Goal: Check status: Check status

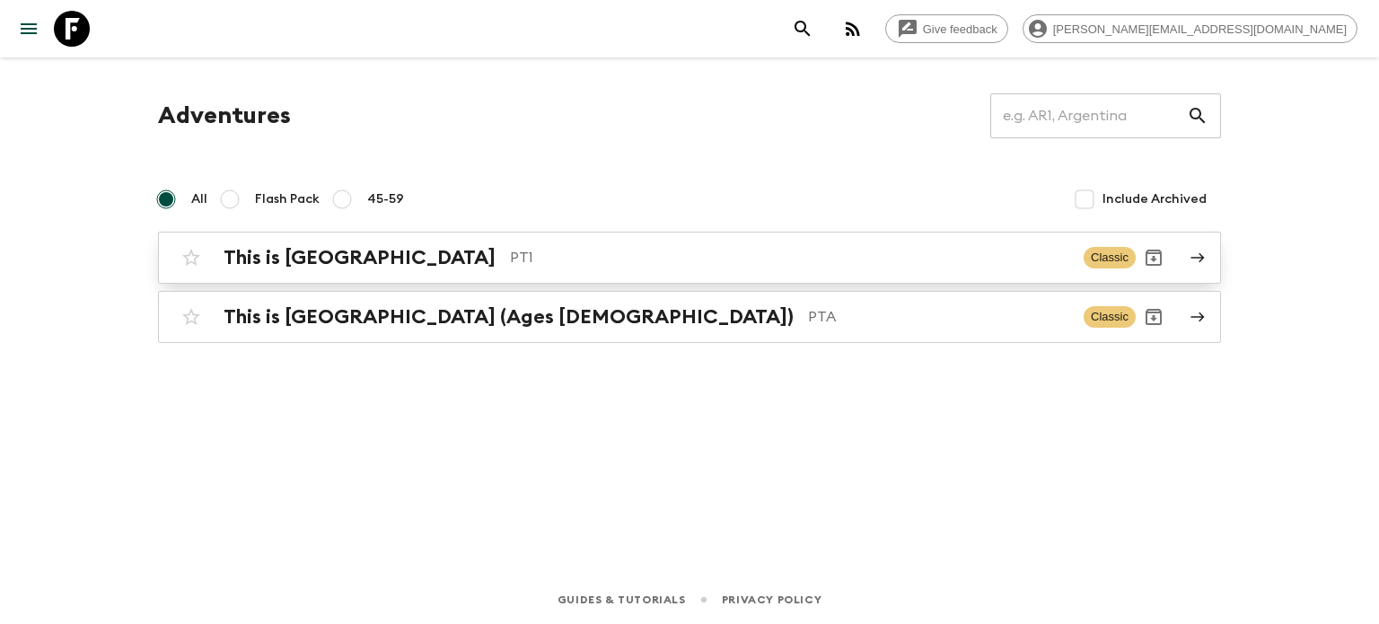
click at [510, 261] on p "PT1" at bounding box center [789, 258] width 559 height 22
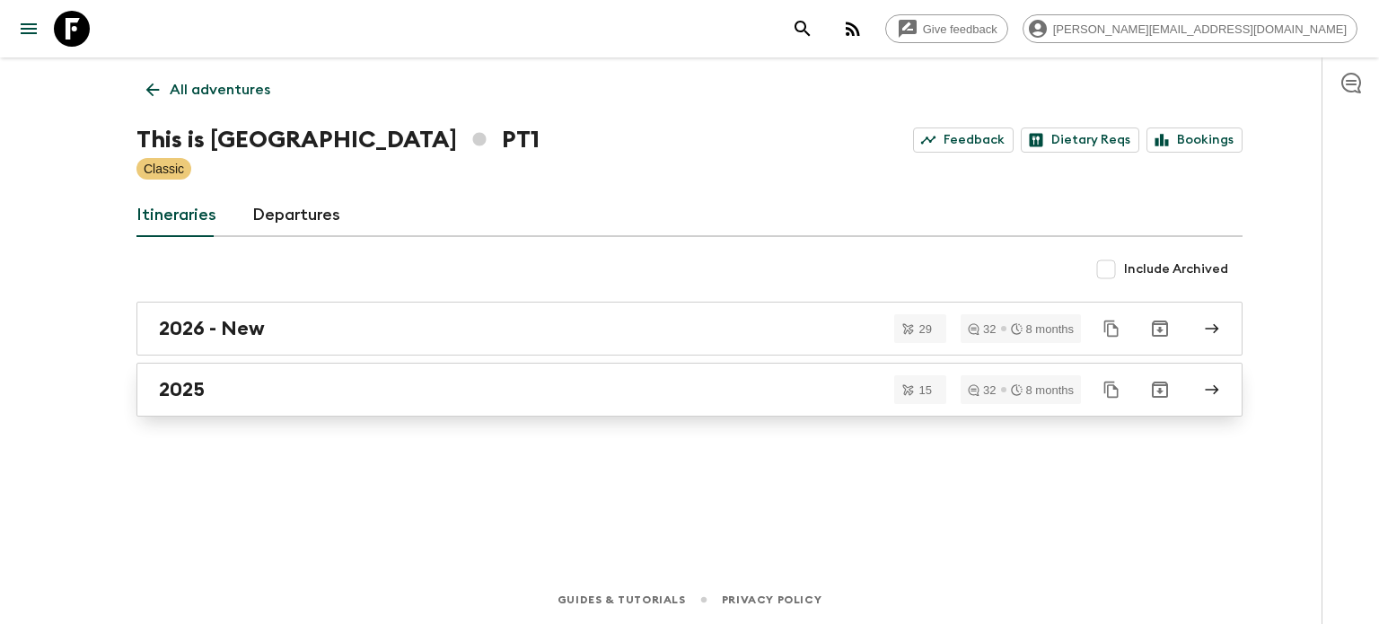
click at [472, 372] on link "2025" at bounding box center [689, 390] width 1106 height 54
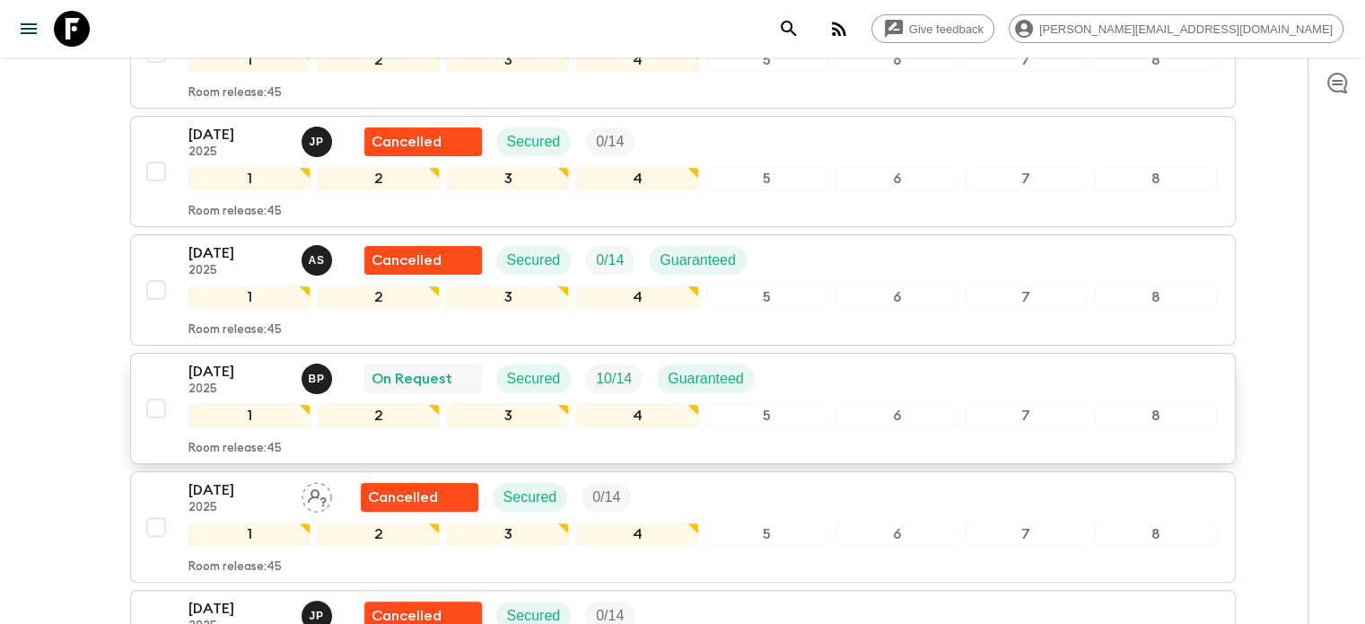
scroll to position [359, 0]
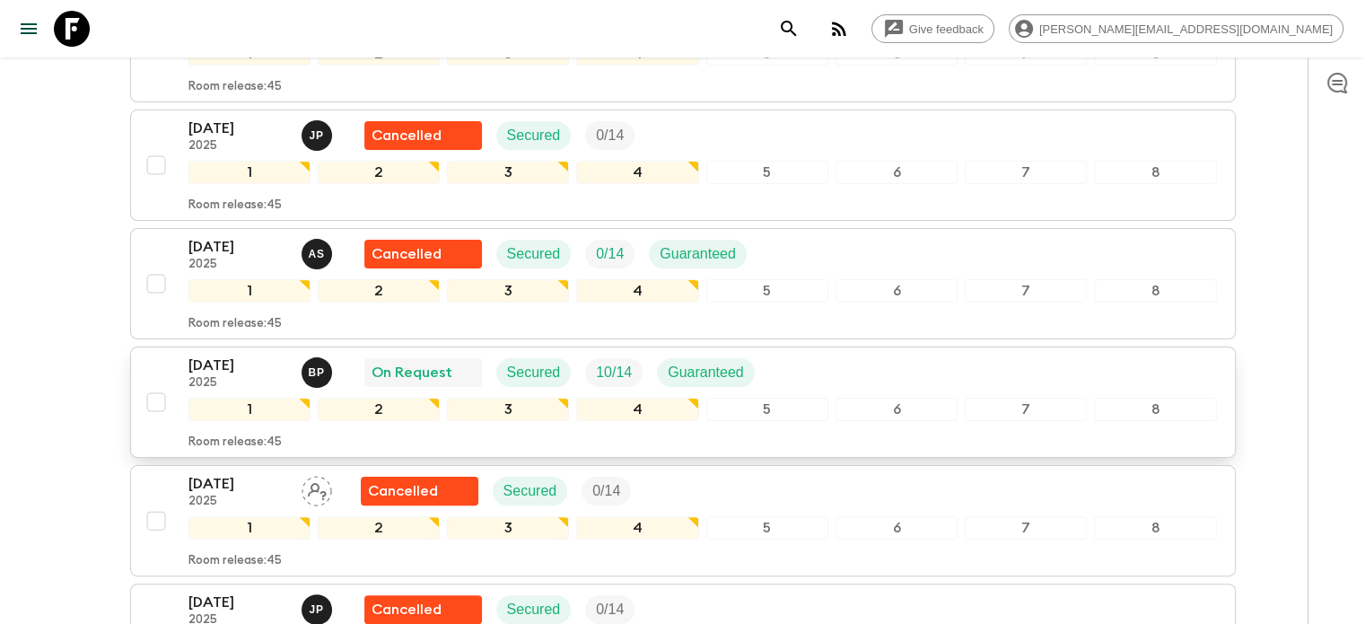
click at [841, 381] on div "[DATE] 2025 B P On Request Secured 10 / 14 Guaranteed" at bounding box center [702, 373] width 1029 height 36
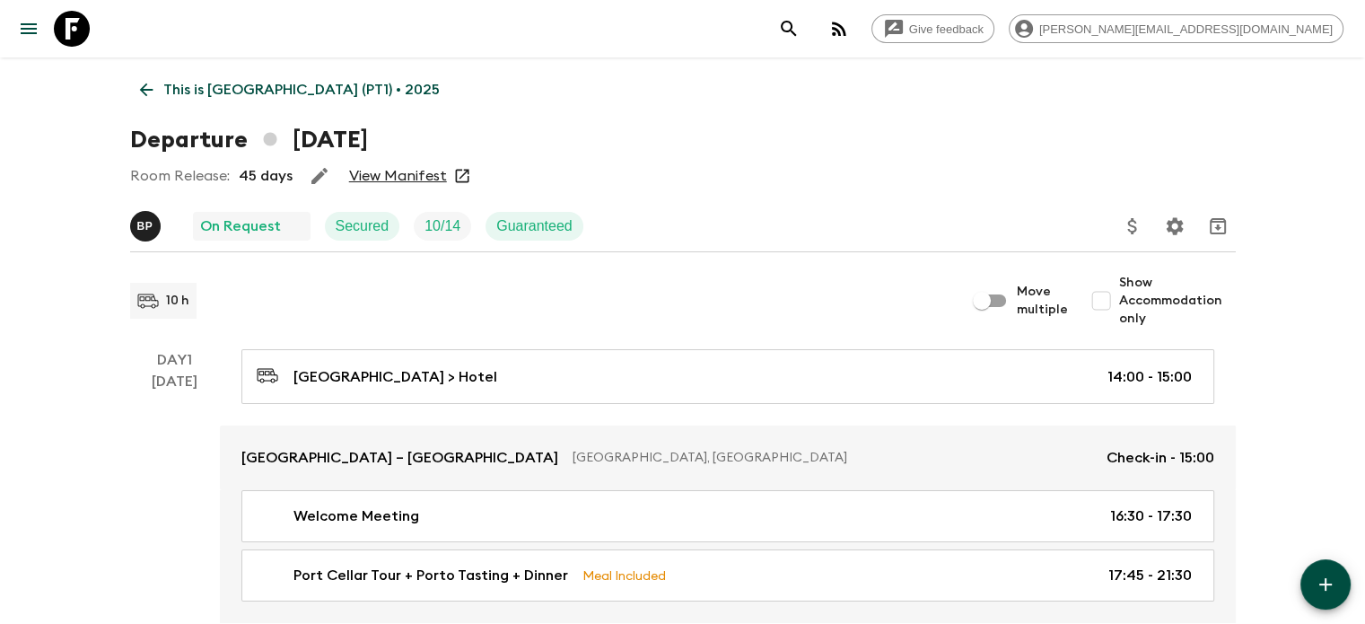
click at [395, 169] on link "View Manifest" at bounding box center [398, 176] width 98 height 18
click at [397, 173] on link "View Manifest" at bounding box center [398, 176] width 98 height 18
